Goal: Check status: Check status

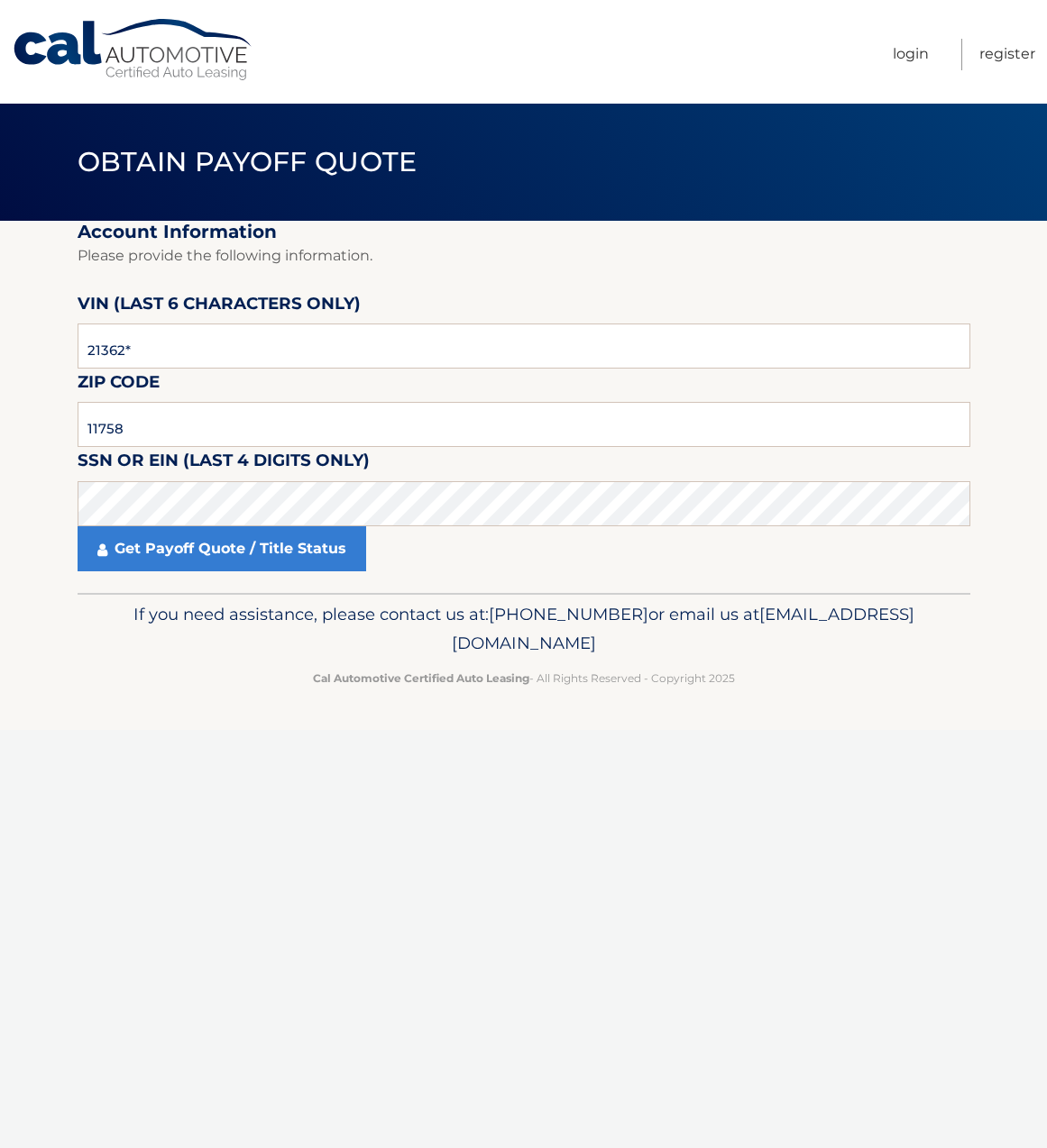
type input "213628"
click at [149, 426] on input "11758" at bounding box center [524, 424] width 892 height 45
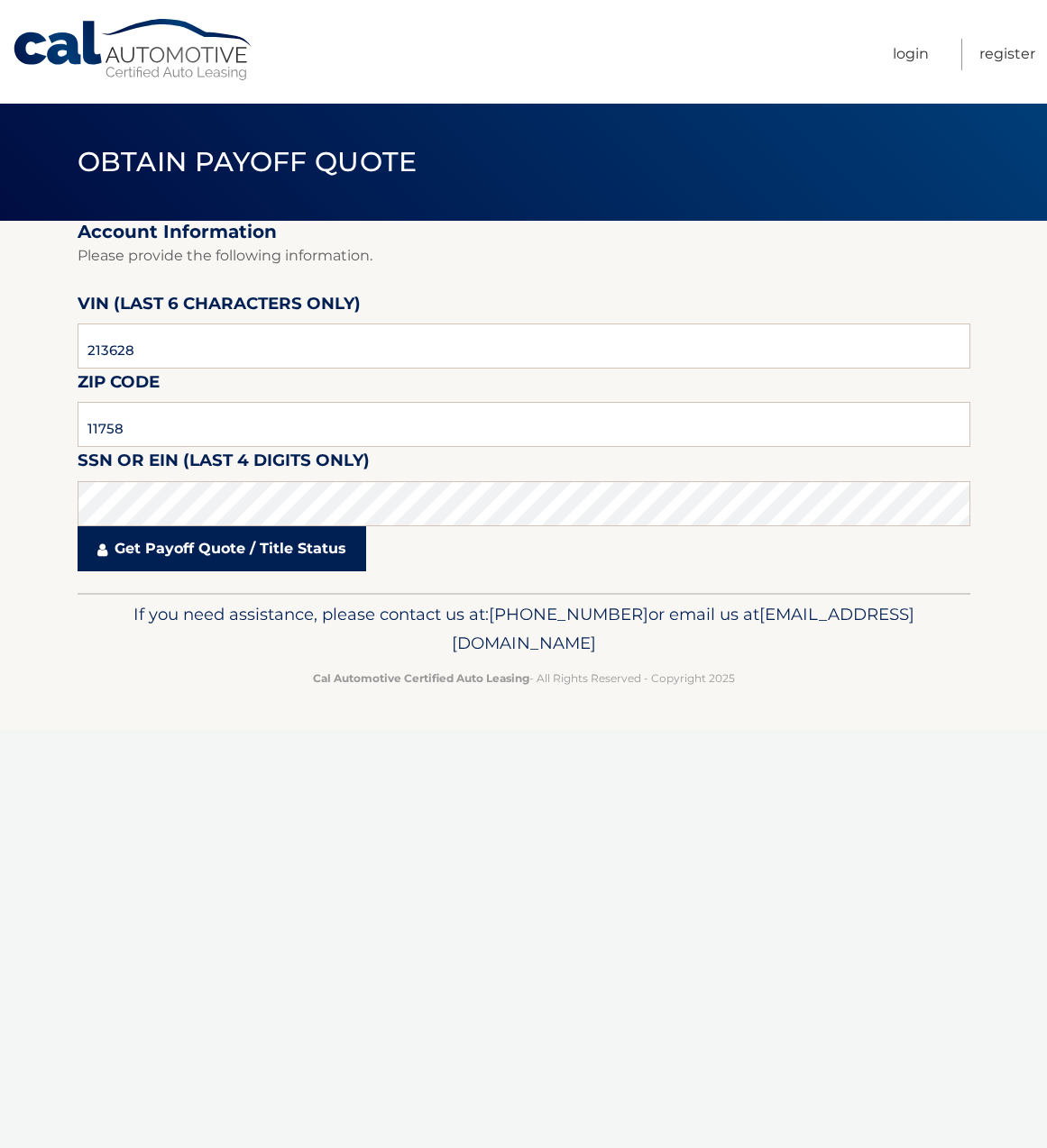
click at [136, 555] on link "Get Payoff Quote / Title Status" at bounding box center [222, 549] width 289 height 45
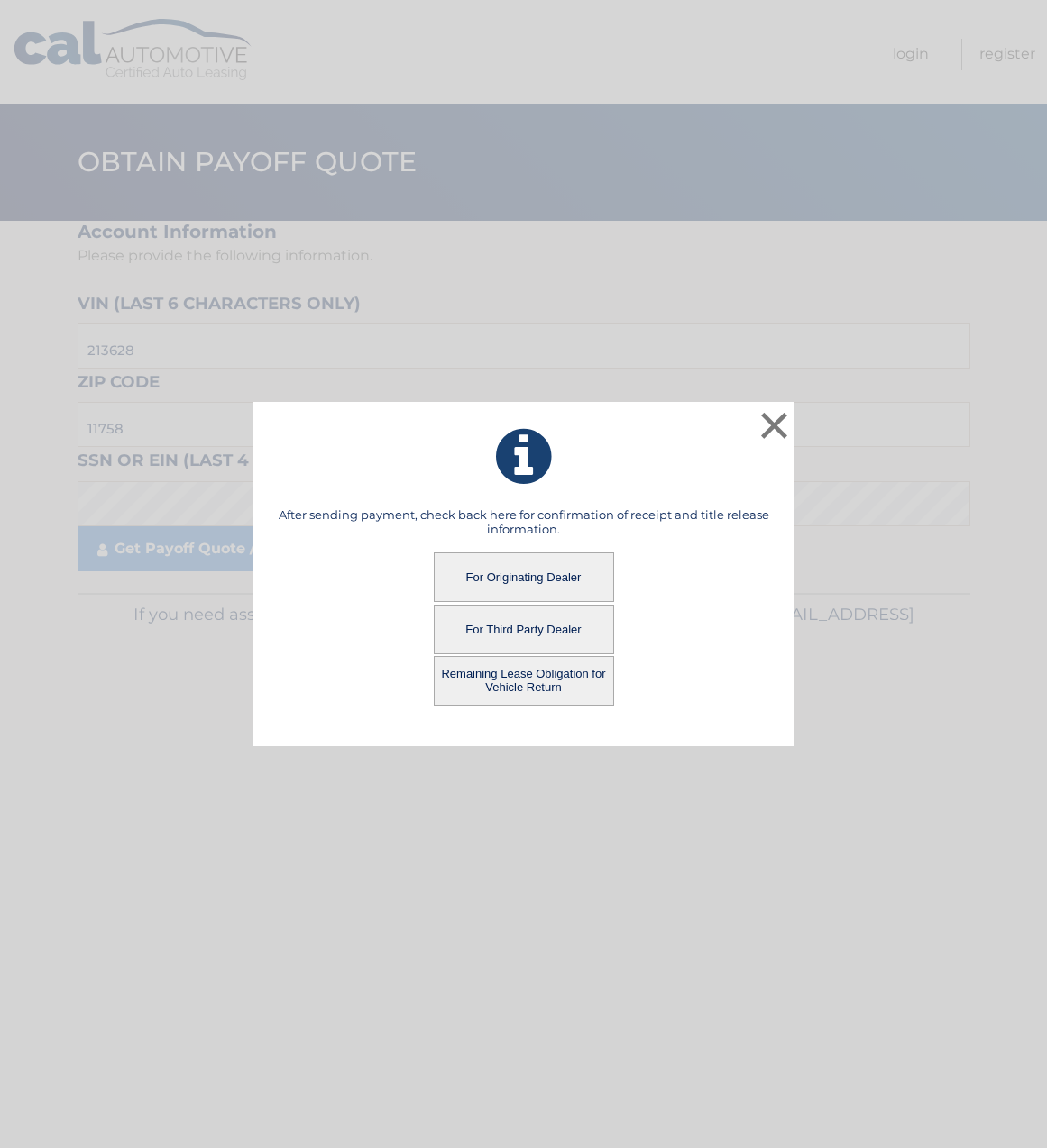
click at [496, 574] on button "For Originating Dealer" at bounding box center [524, 577] width 180 height 50
click at [508, 591] on button "For Originating Dealer" at bounding box center [524, 577] width 180 height 50
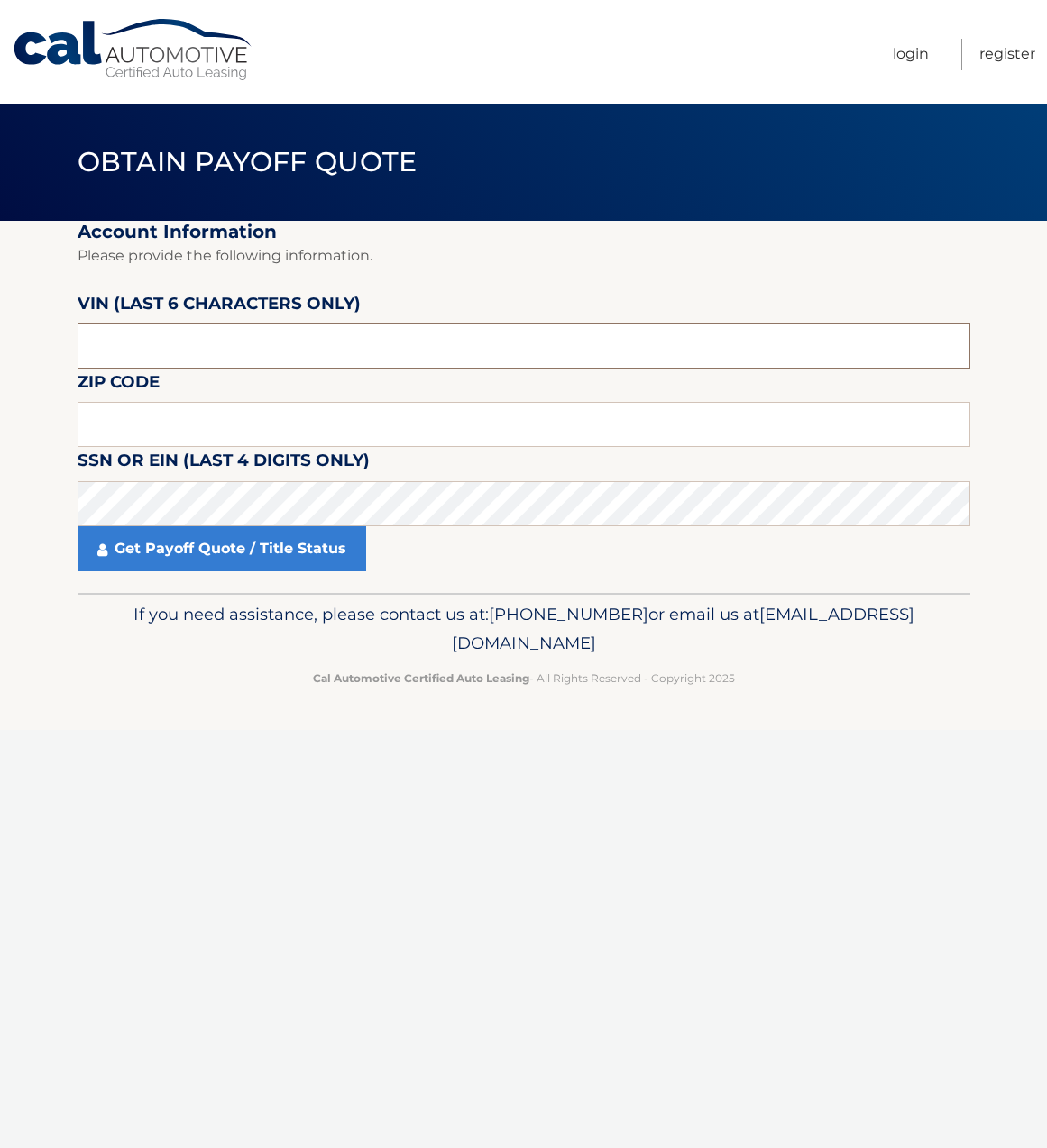
click at [137, 339] on input "text" at bounding box center [524, 346] width 892 height 45
type input "11758"
click at [244, 352] on input "text" at bounding box center [524, 346] width 892 height 45
type input "213628"
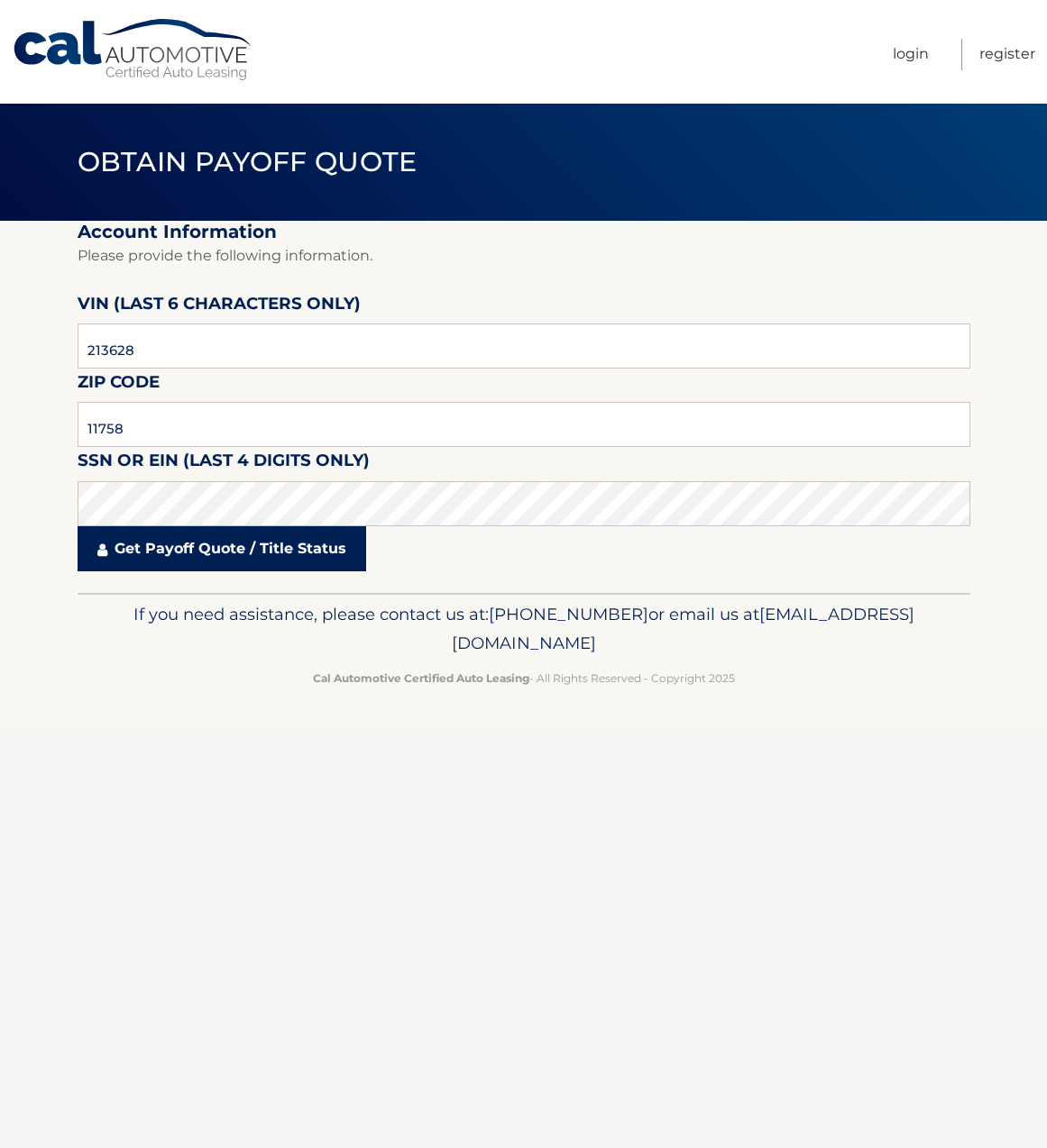
click at [251, 543] on link "Get Payoff Quote / Title Status" at bounding box center [222, 549] width 289 height 45
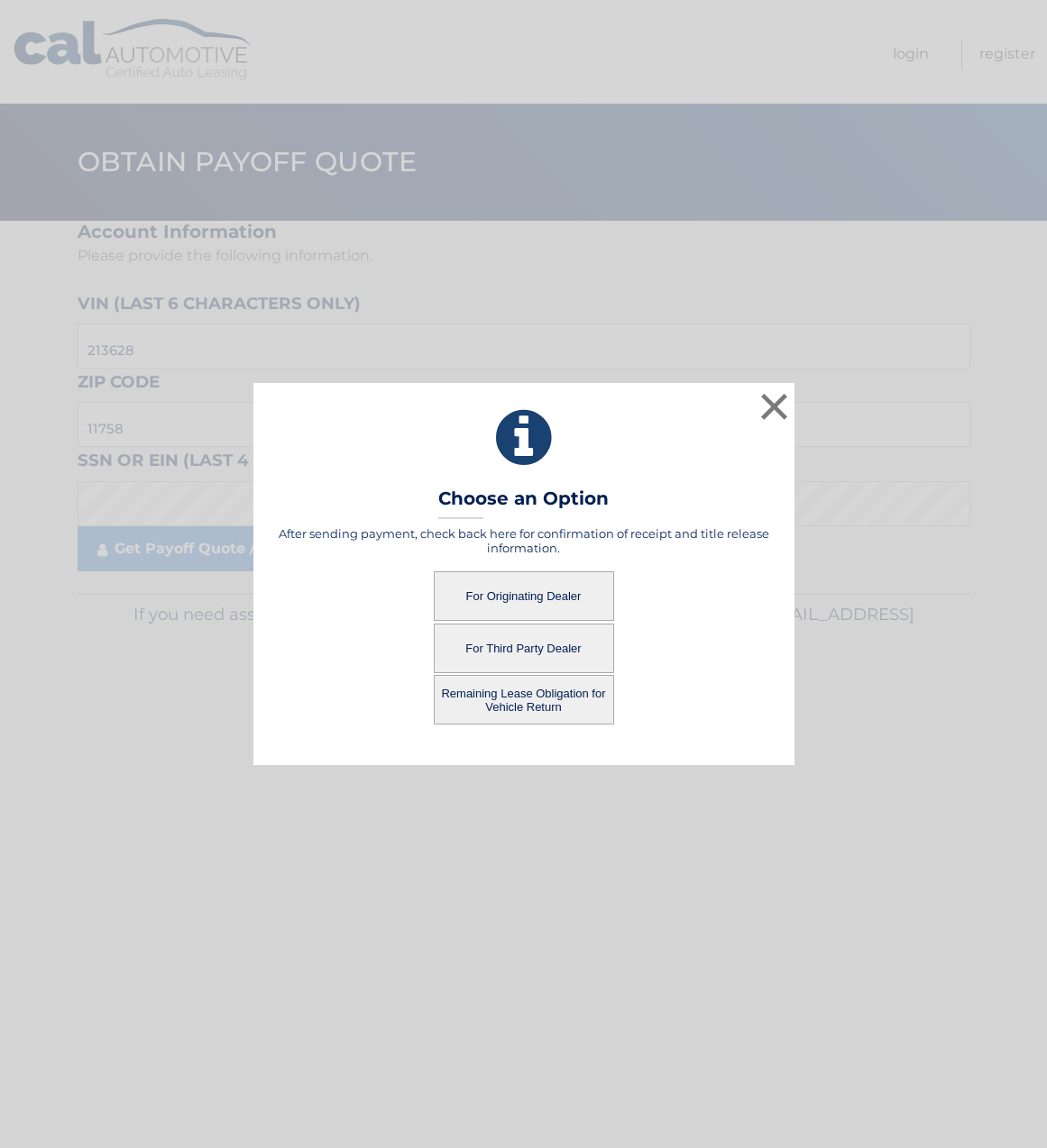
click at [489, 605] on button "For Originating Dealer" at bounding box center [524, 595] width 180 height 50
click at [490, 605] on button "For Originating Dealer" at bounding box center [524, 595] width 180 height 50
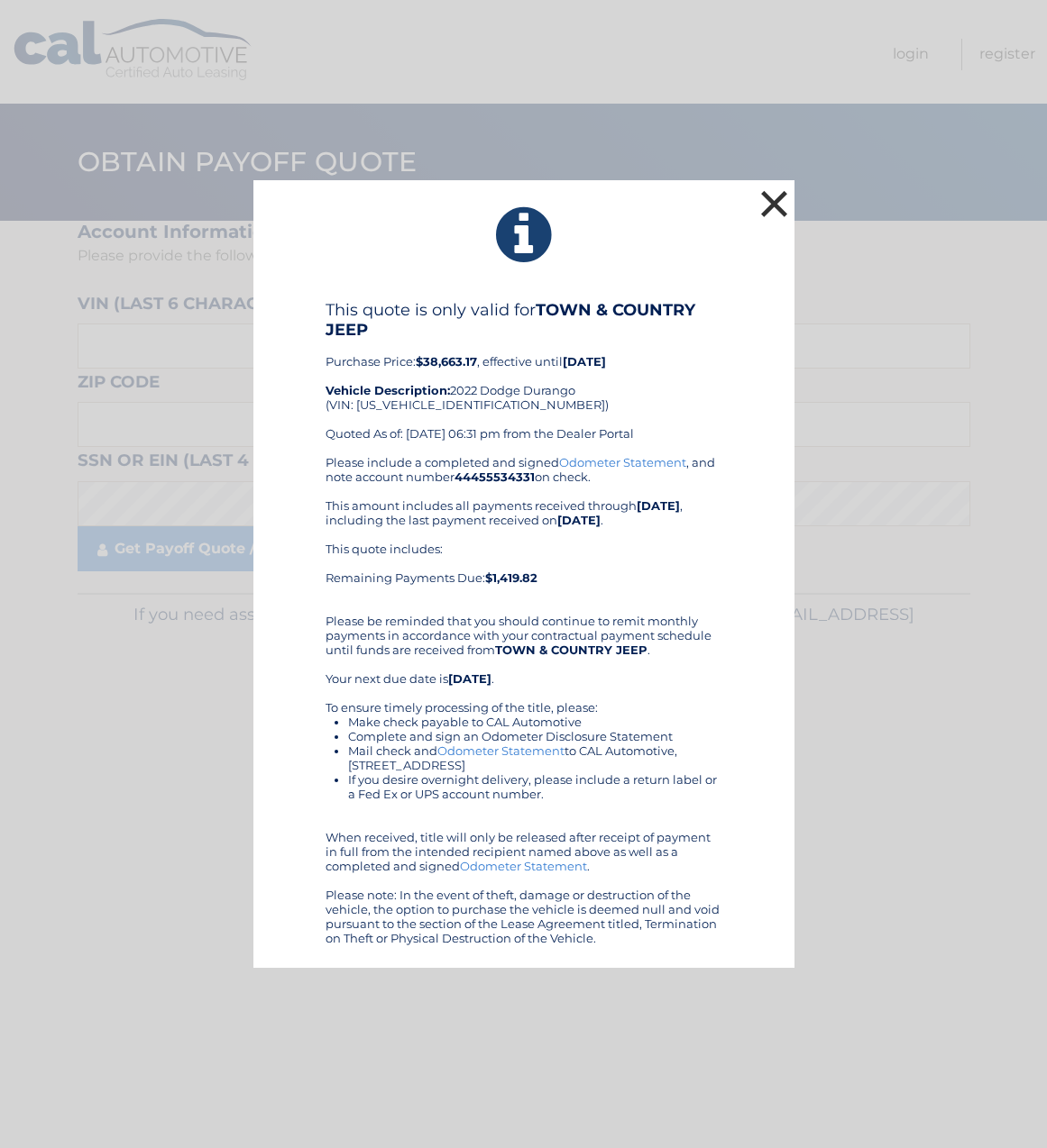
click at [781, 199] on button "×" at bounding box center [774, 203] width 36 height 36
